Goal: Information Seeking & Learning: Learn about a topic

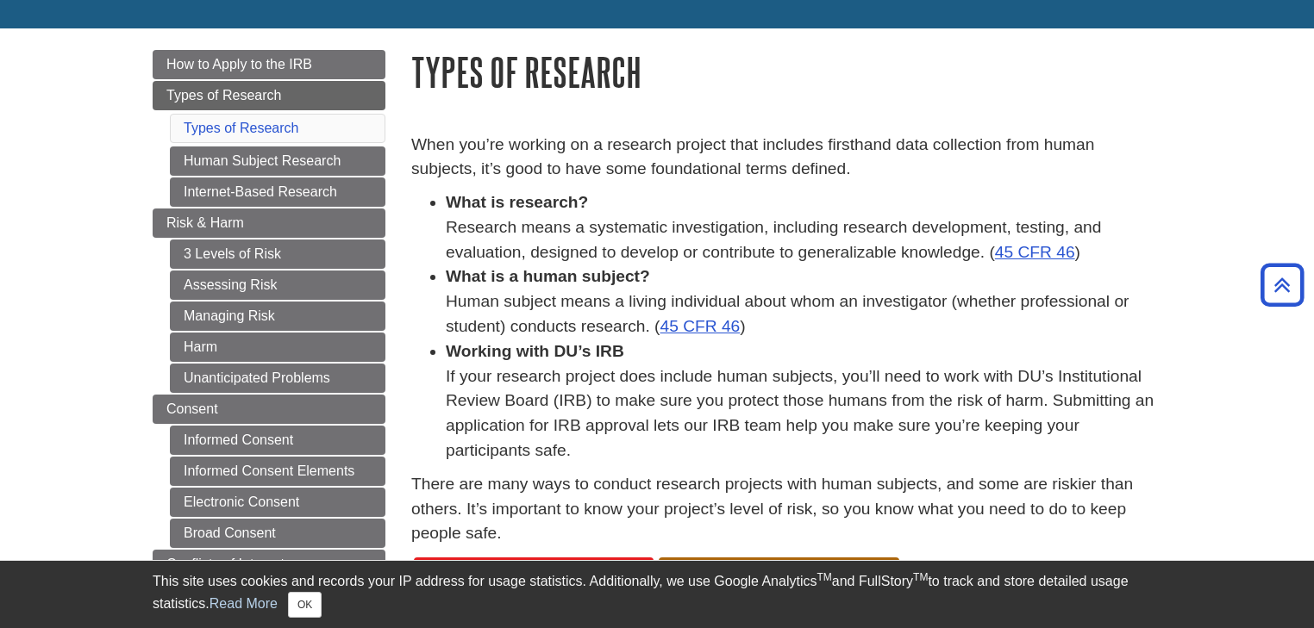
scroll to position [126, 0]
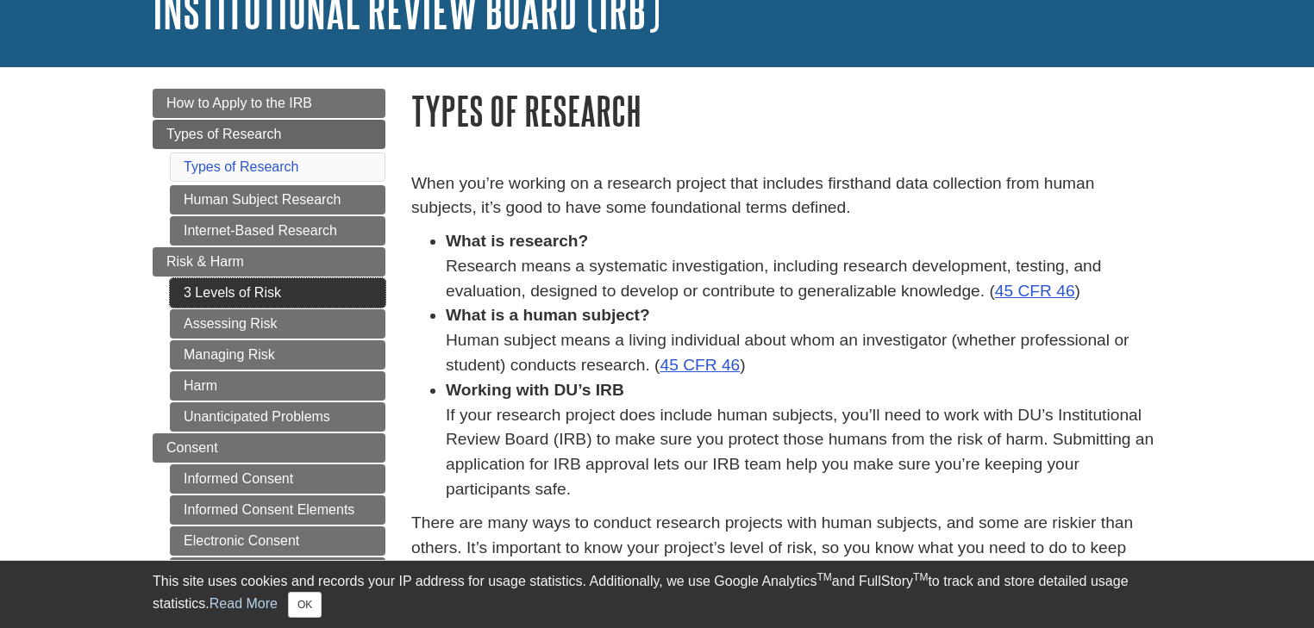
click at [287, 285] on link "3 Levels of Risk" at bounding box center [277, 292] width 215 height 29
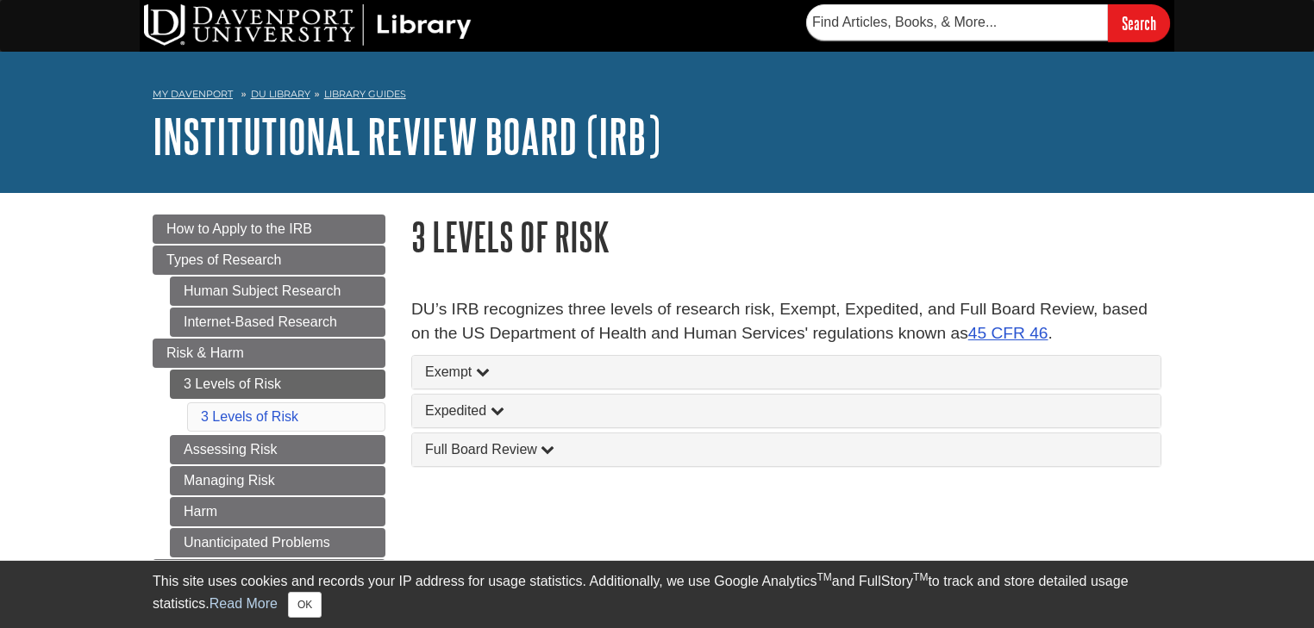
click at [455, 358] on div "Exempt" at bounding box center [786, 372] width 748 height 33
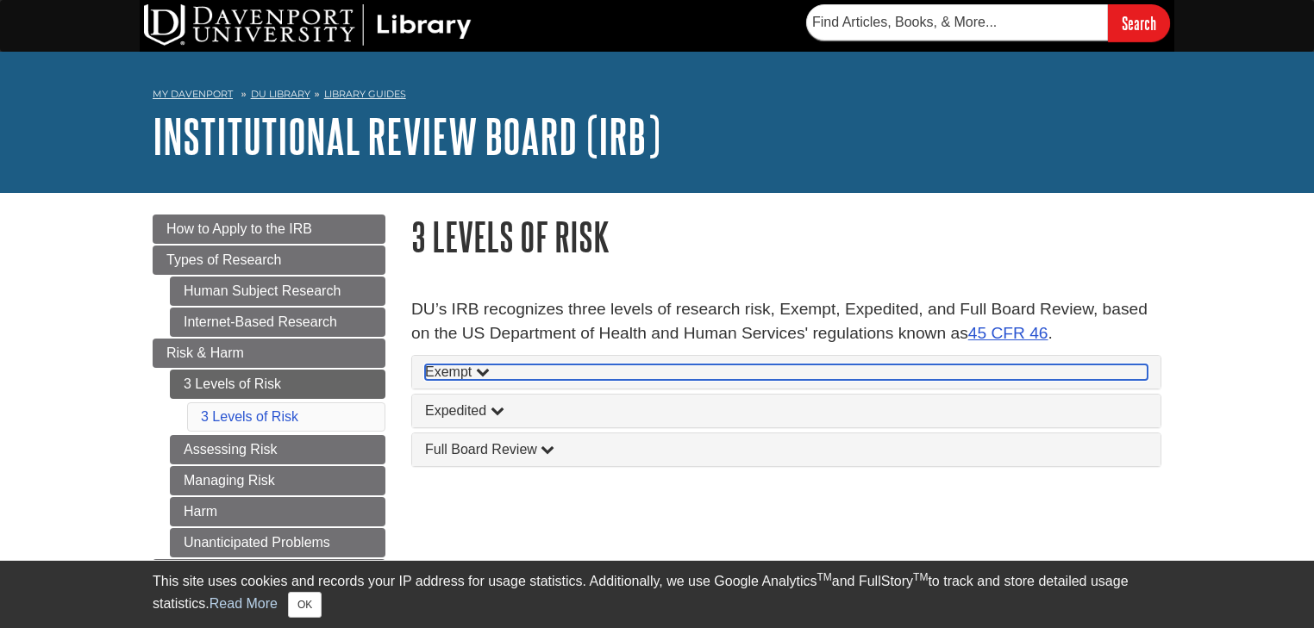
click at [462, 371] on span "Exempt" at bounding box center [448, 372] width 47 height 15
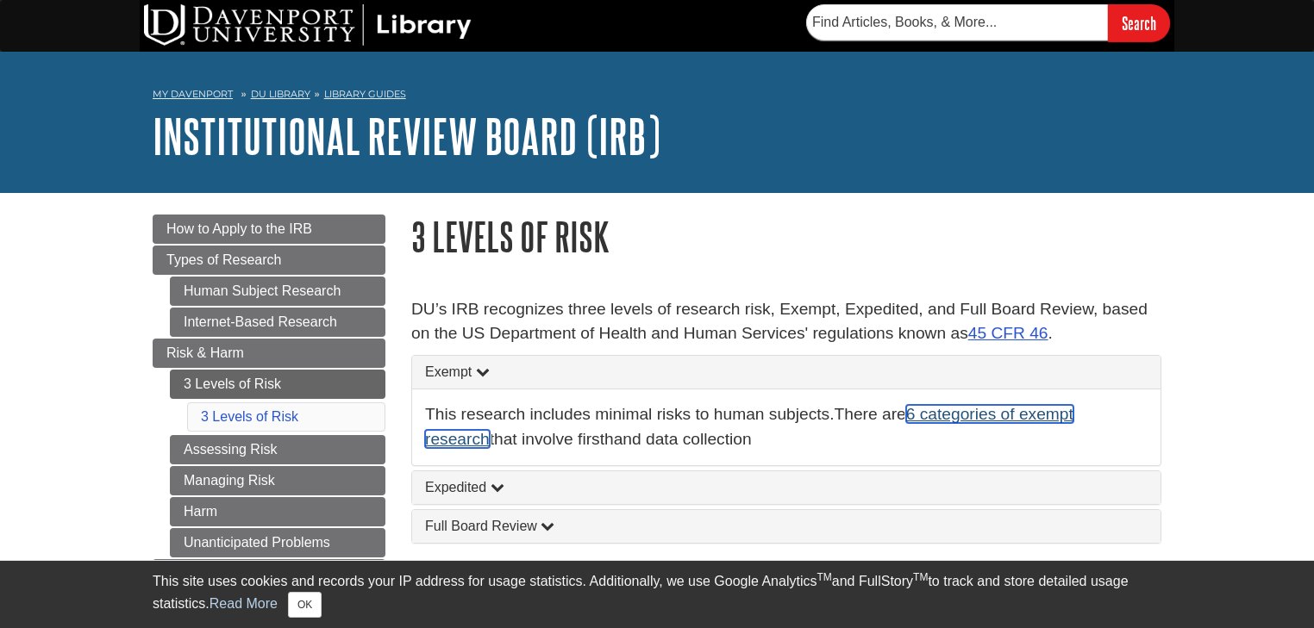
click at [1008, 413] on link "6 categories of exempt research" at bounding box center [749, 426] width 648 height 43
